Goal: Task Accomplishment & Management: Check status

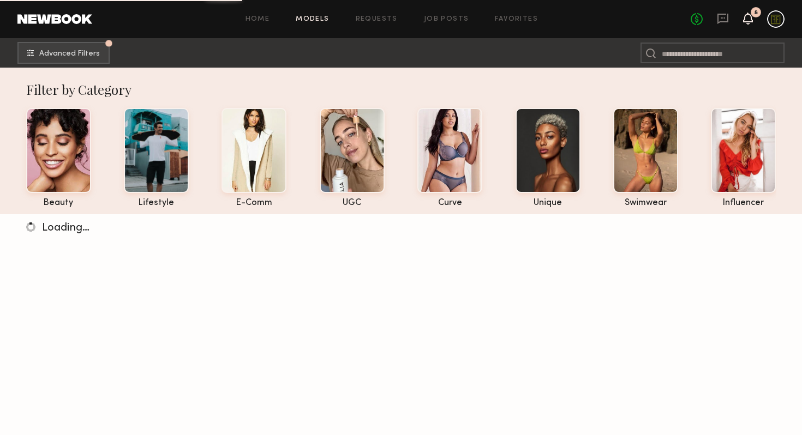
click at [744, 21] on icon at bounding box center [747, 18] width 9 height 8
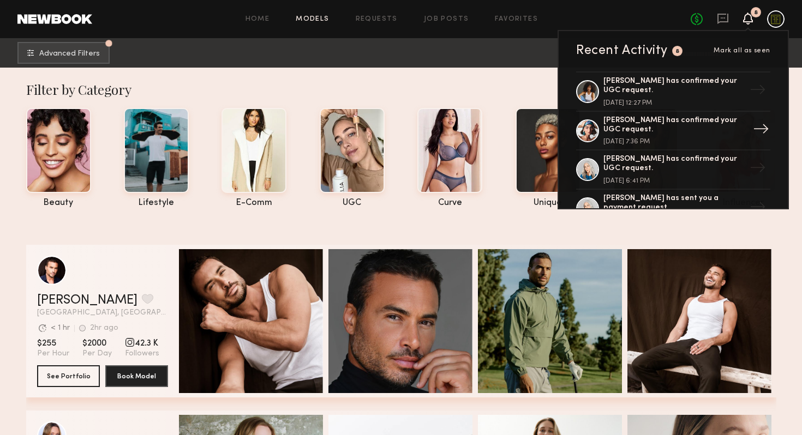
scroll to position [76, 0]
click at [681, 92] on div "Cyan C. has confirmed your UGC request." at bounding box center [674, 87] width 142 height 19
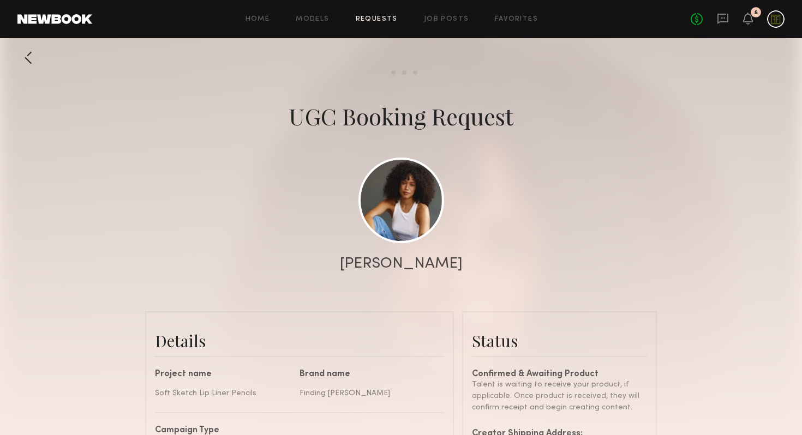
scroll to position [568, 0]
click at [749, 17] on icon at bounding box center [747, 18] width 9 height 8
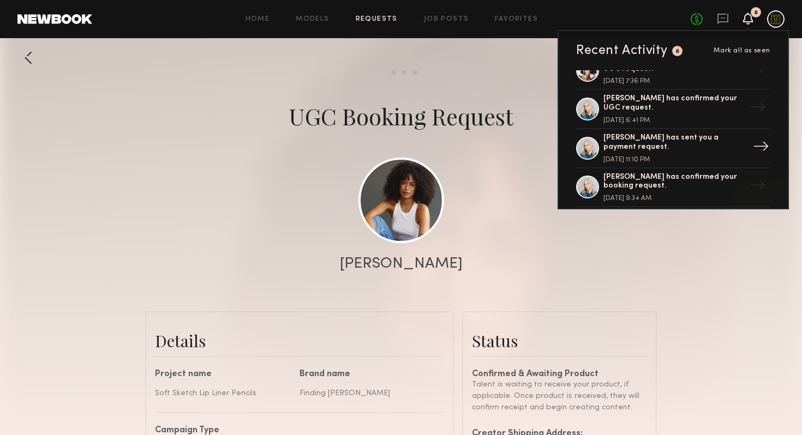
scroll to position [107, 0]
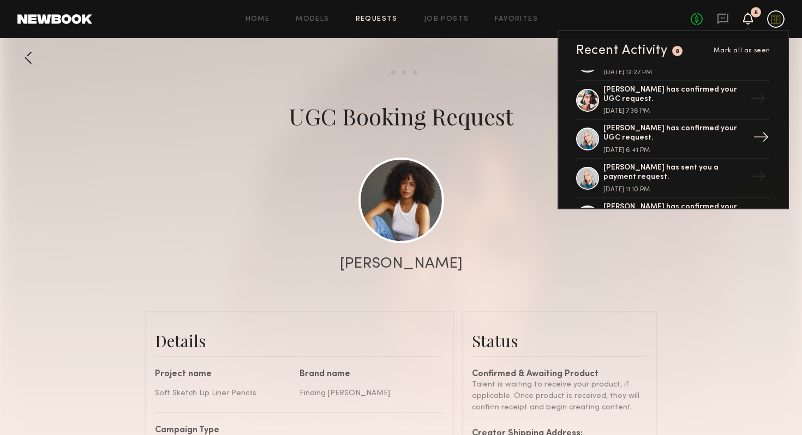
click at [671, 147] on div "September 11, 2025 @ 6:41 PM" at bounding box center [674, 150] width 142 height 7
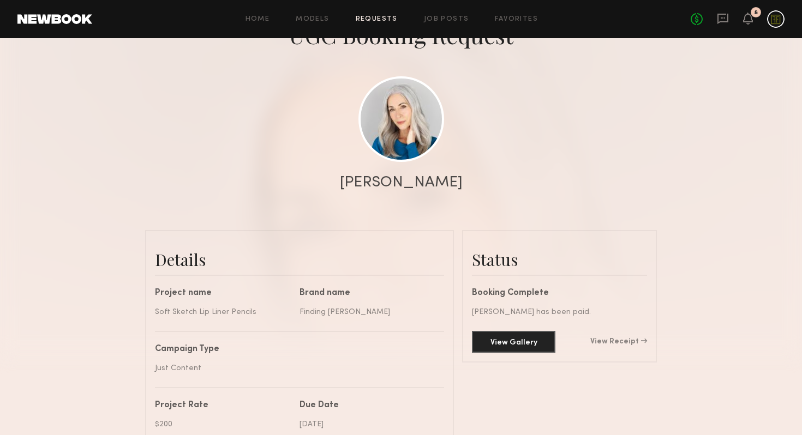
scroll to position [231, 0]
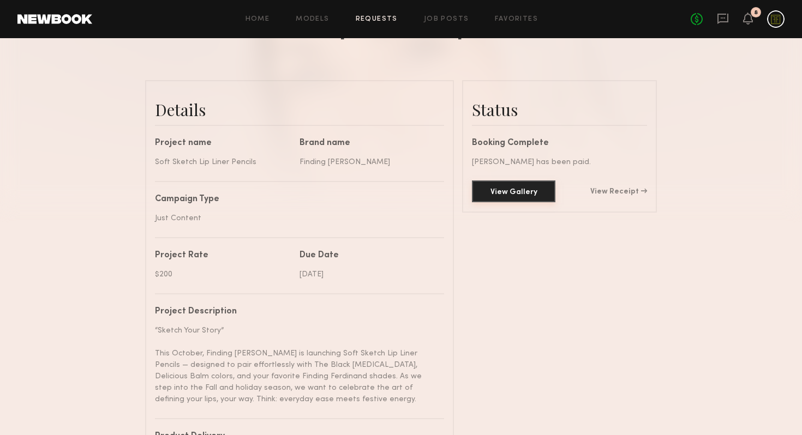
click at [511, 196] on button "View Gallery" at bounding box center [513, 192] width 83 height 22
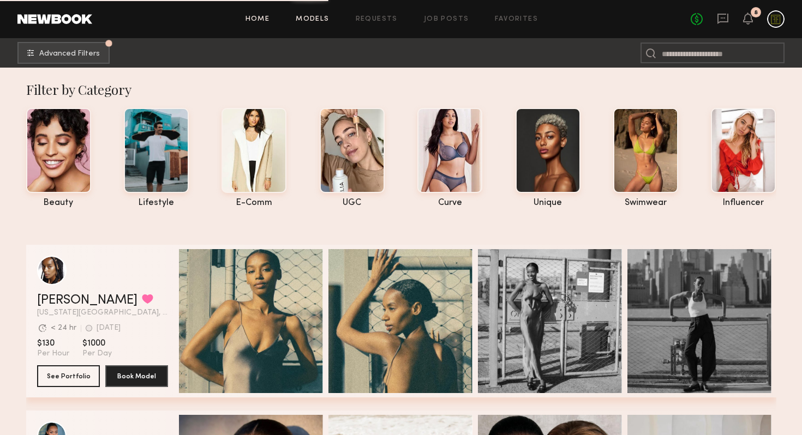
click at [257, 21] on link "Home" at bounding box center [257, 19] width 25 height 7
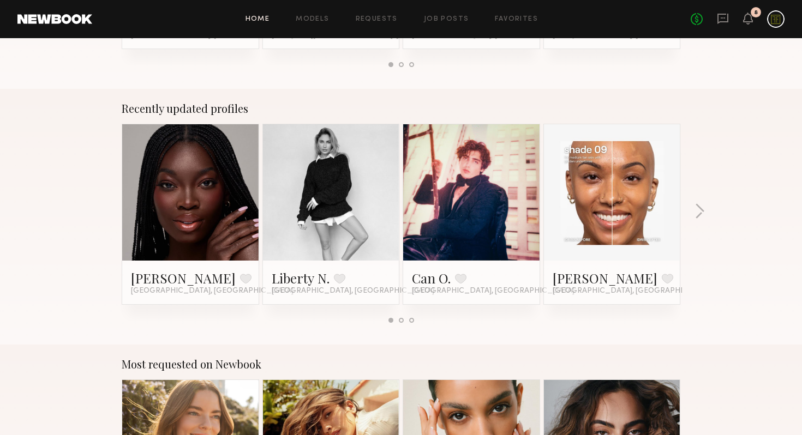
scroll to position [1549, 0]
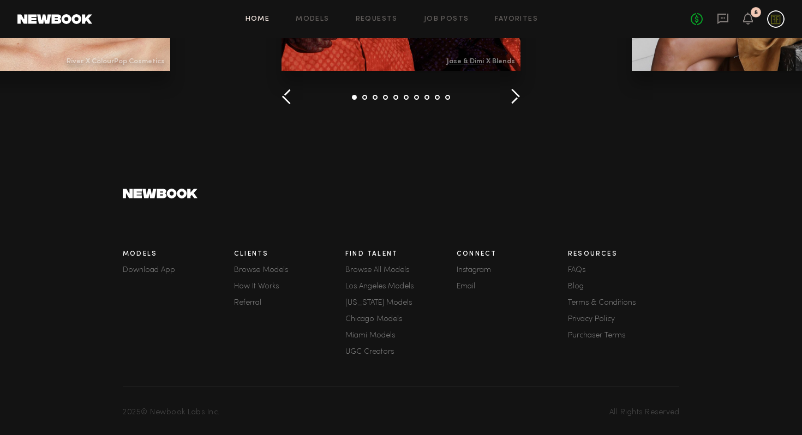
click at [271, 285] on link "How It Works" at bounding box center [289, 287] width 111 height 8
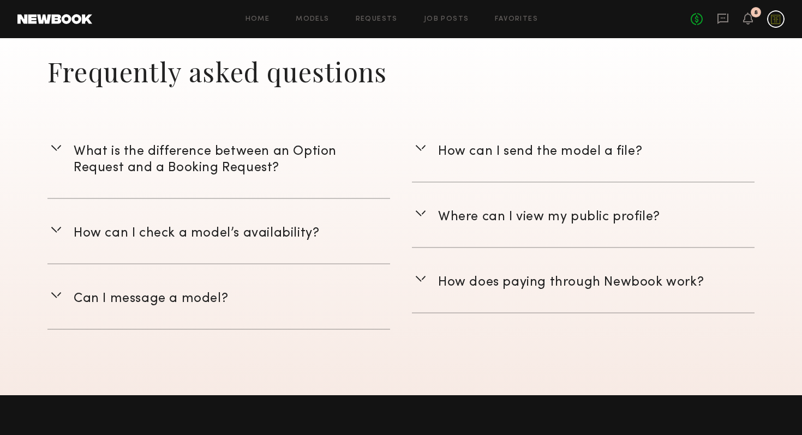
scroll to position [1797, 0]
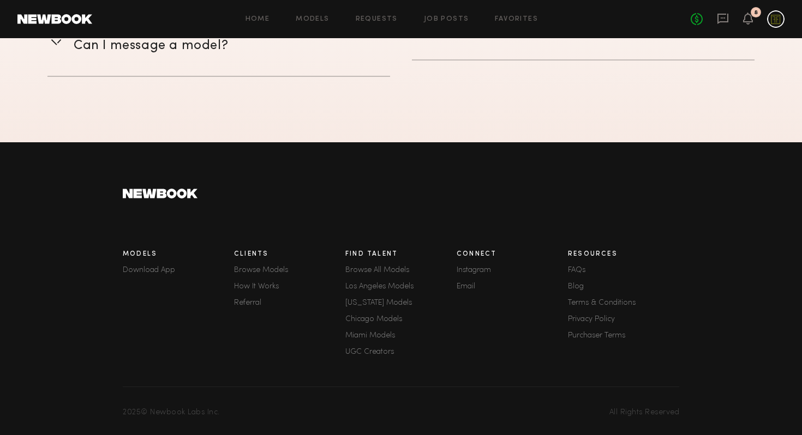
click at [485, 268] on link "Instagram" at bounding box center [511, 271] width 111 height 8
click at [574, 285] on link "Blog" at bounding box center [623, 287] width 111 height 8
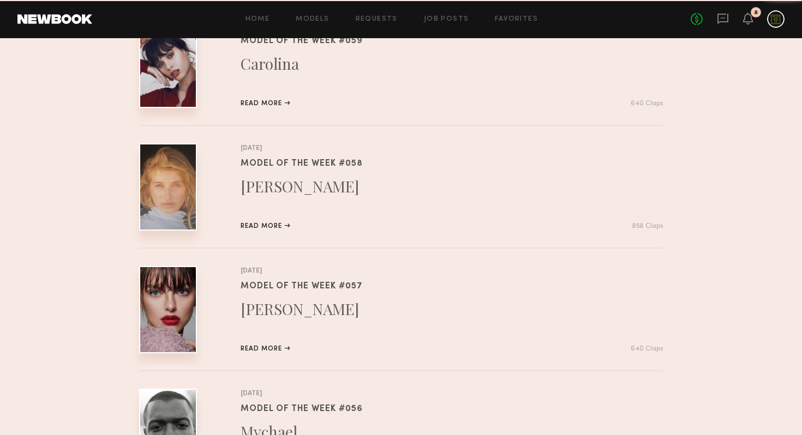
scroll to position [1316, 0]
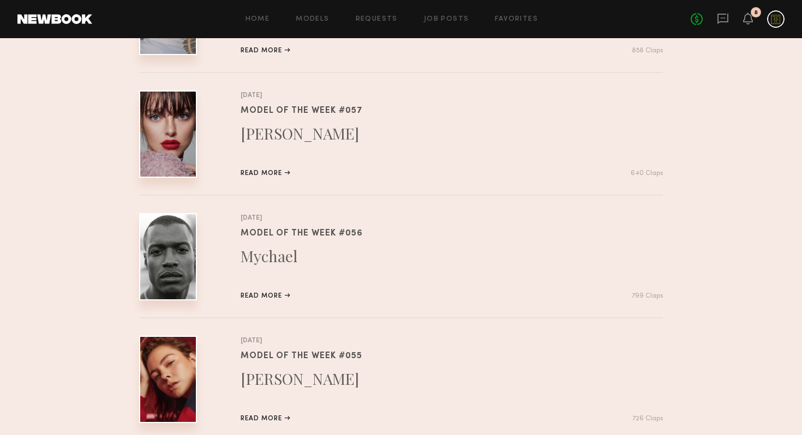
scroll to position [1797, 0]
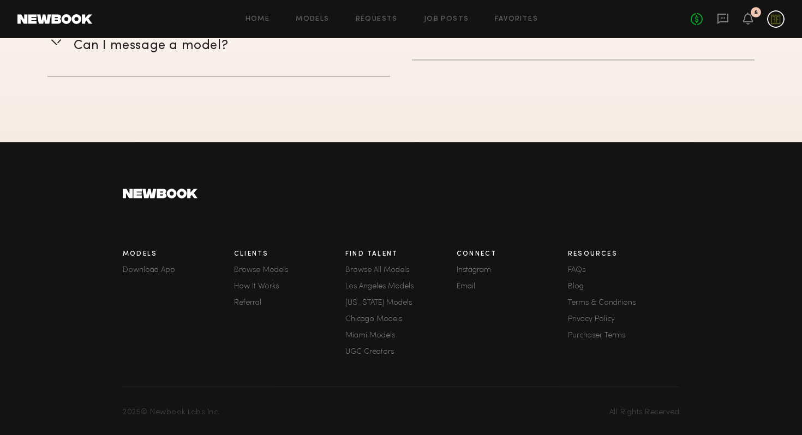
click at [377, 353] on link "UGC Creators" at bounding box center [400, 352] width 111 height 8
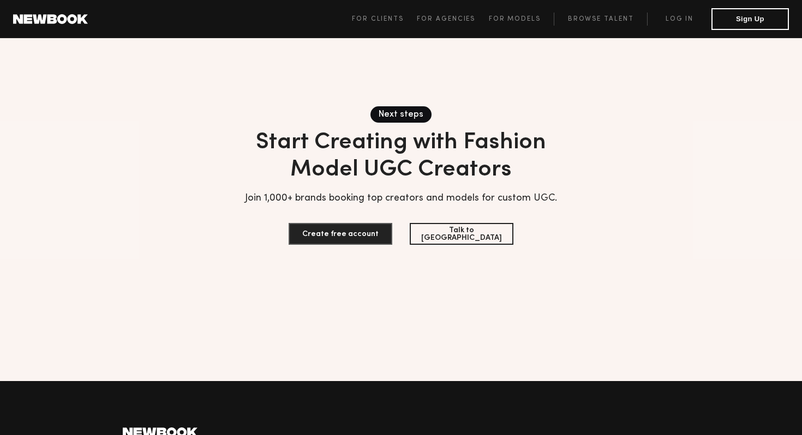
scroll to position [3690, 0]
